Goal: Information Seeking & Learning: Learn about a topic

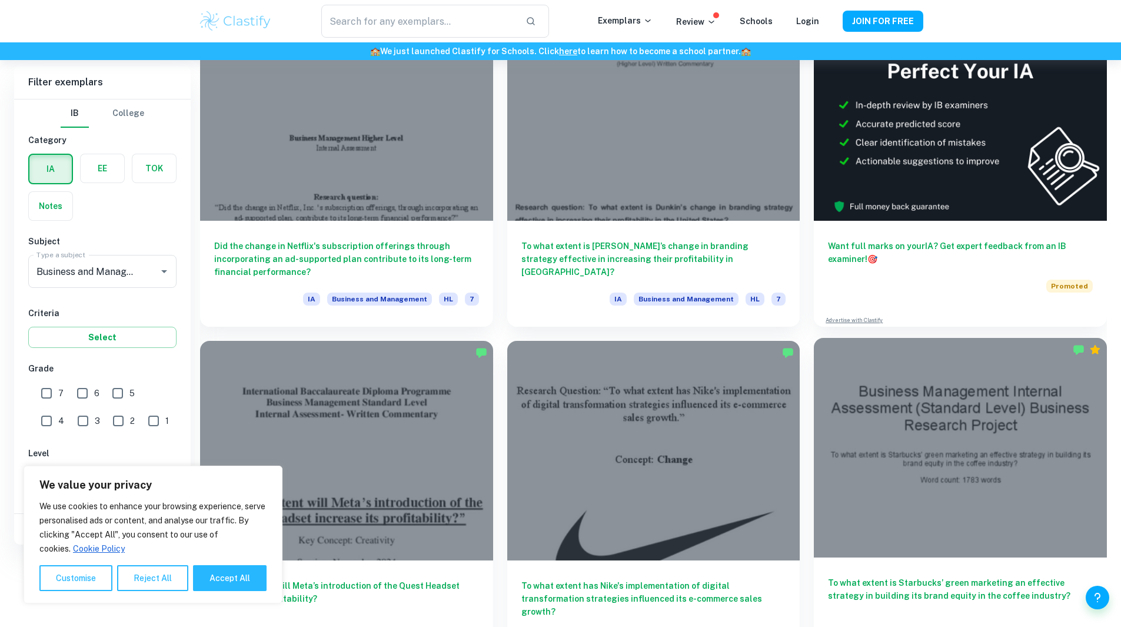
scroll to position [254, 0]
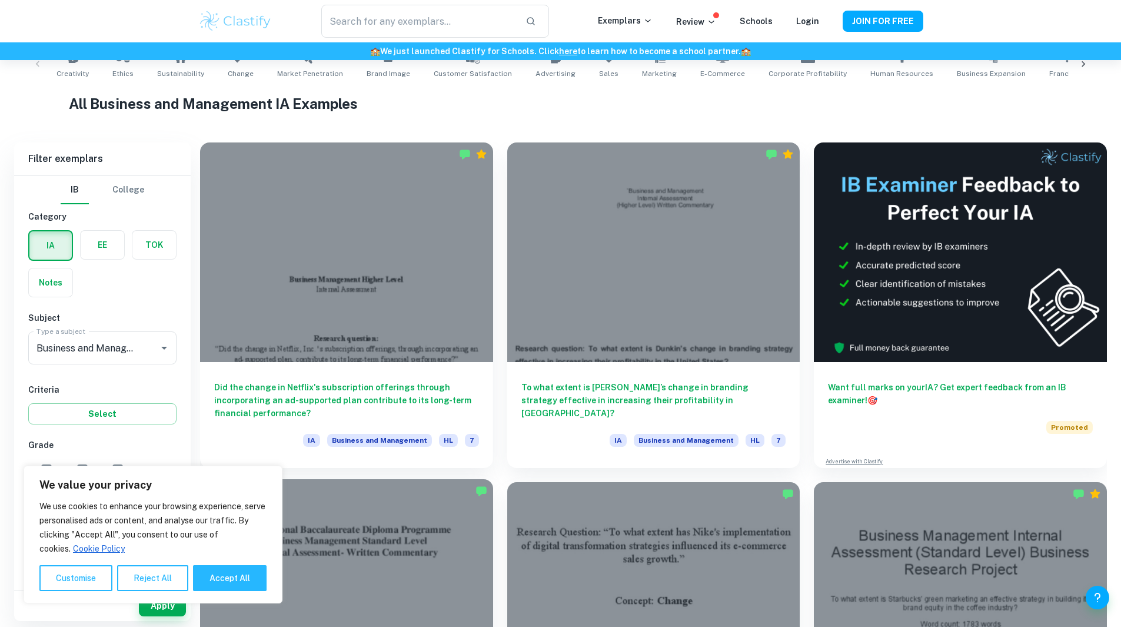
click at [493, 479] on div at bounding box center [346, 588] width 293 height 219
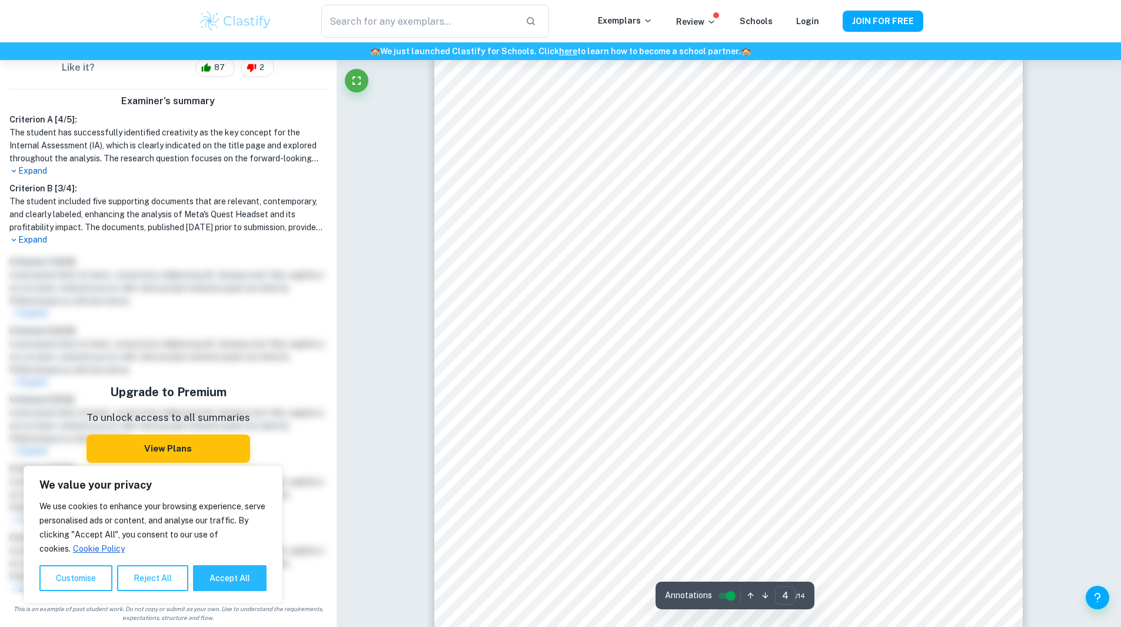
scroll to position [2854, 0]
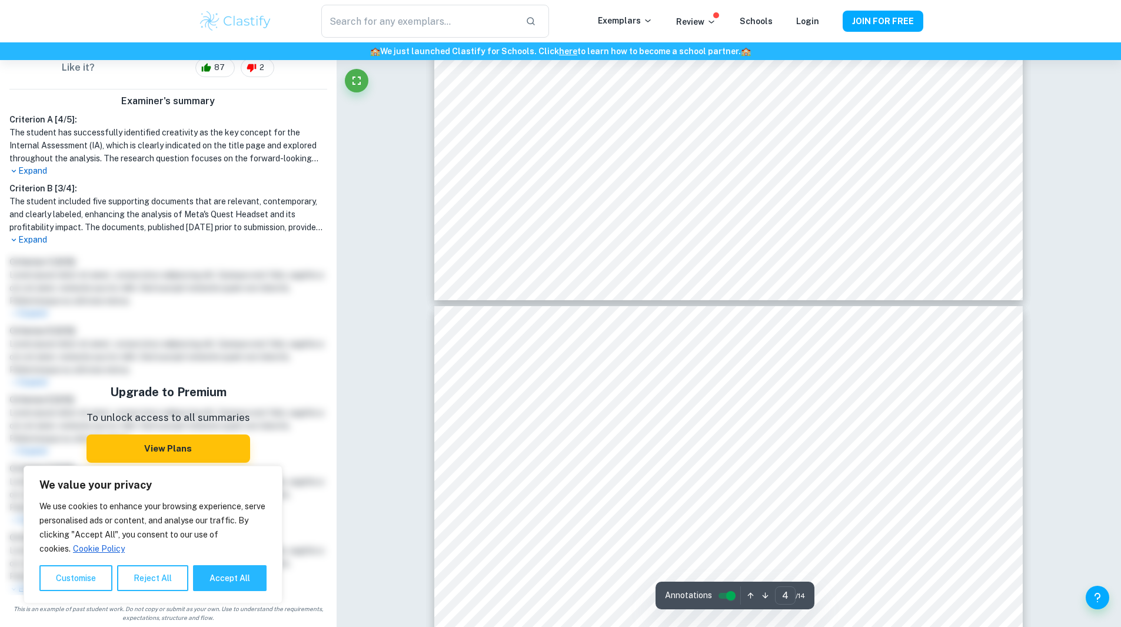
type input "5"
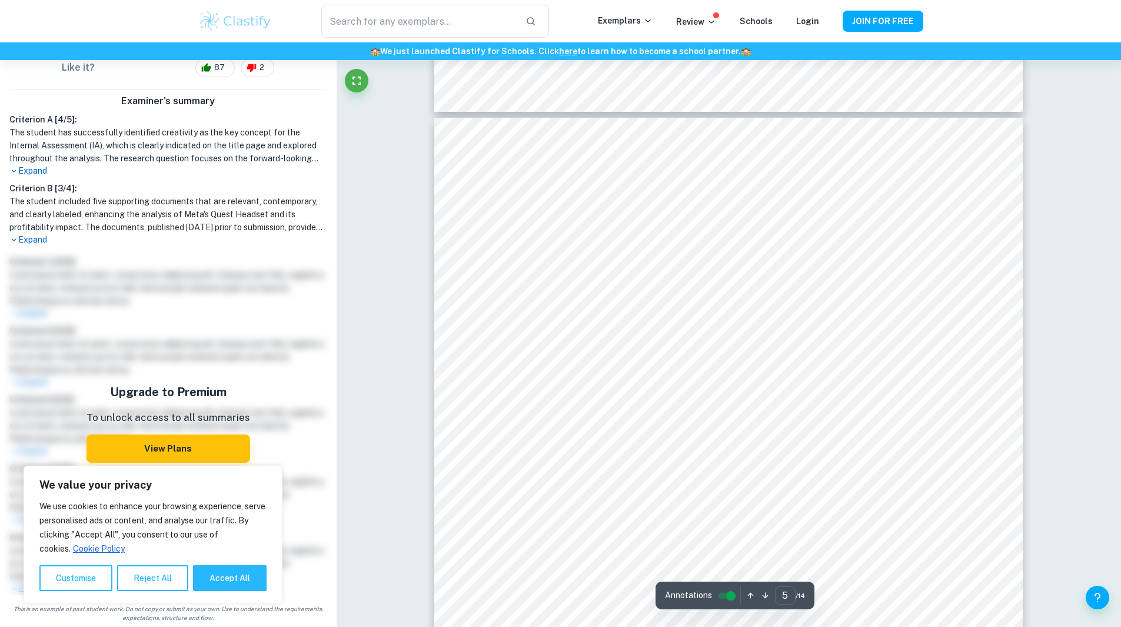
scroll to position [3498, 0]
